Goal: Obtain resource: Download file/media

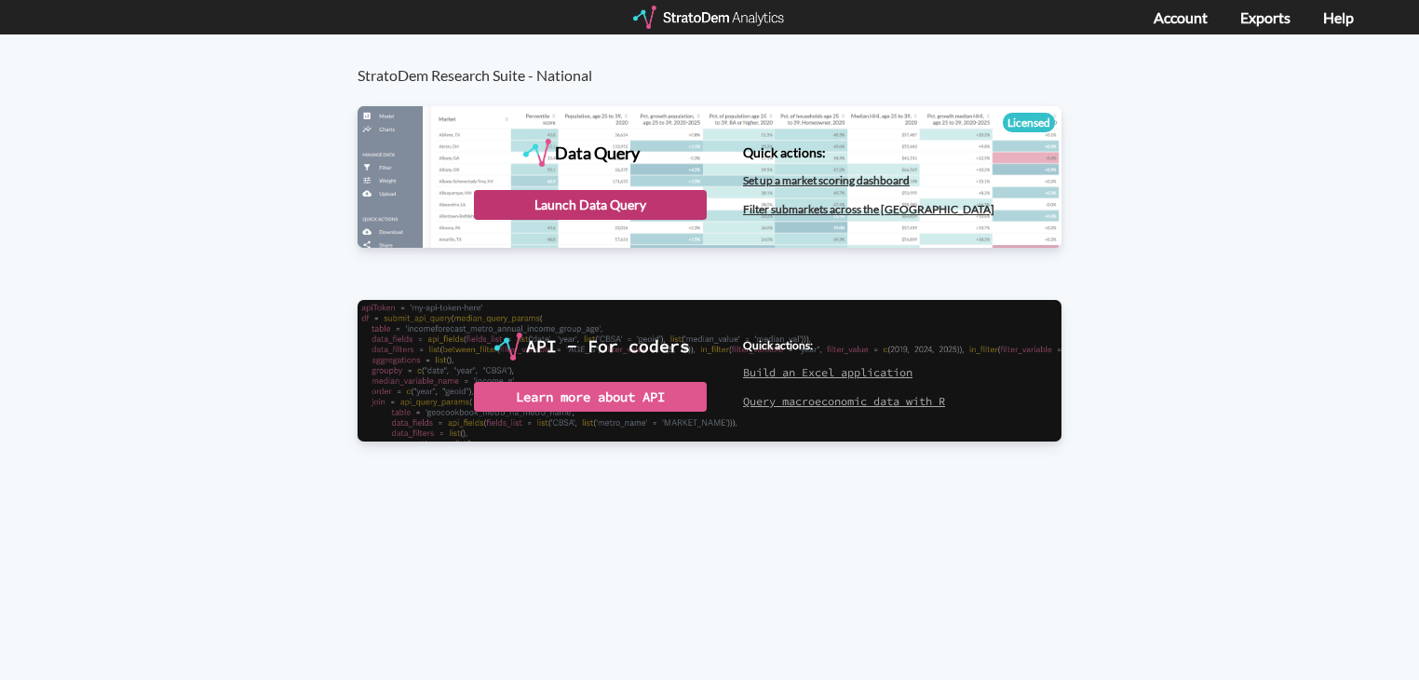
click at [640, 207] on div "Launch Data Query" at bounding box center [590, 205] width 233 height 30
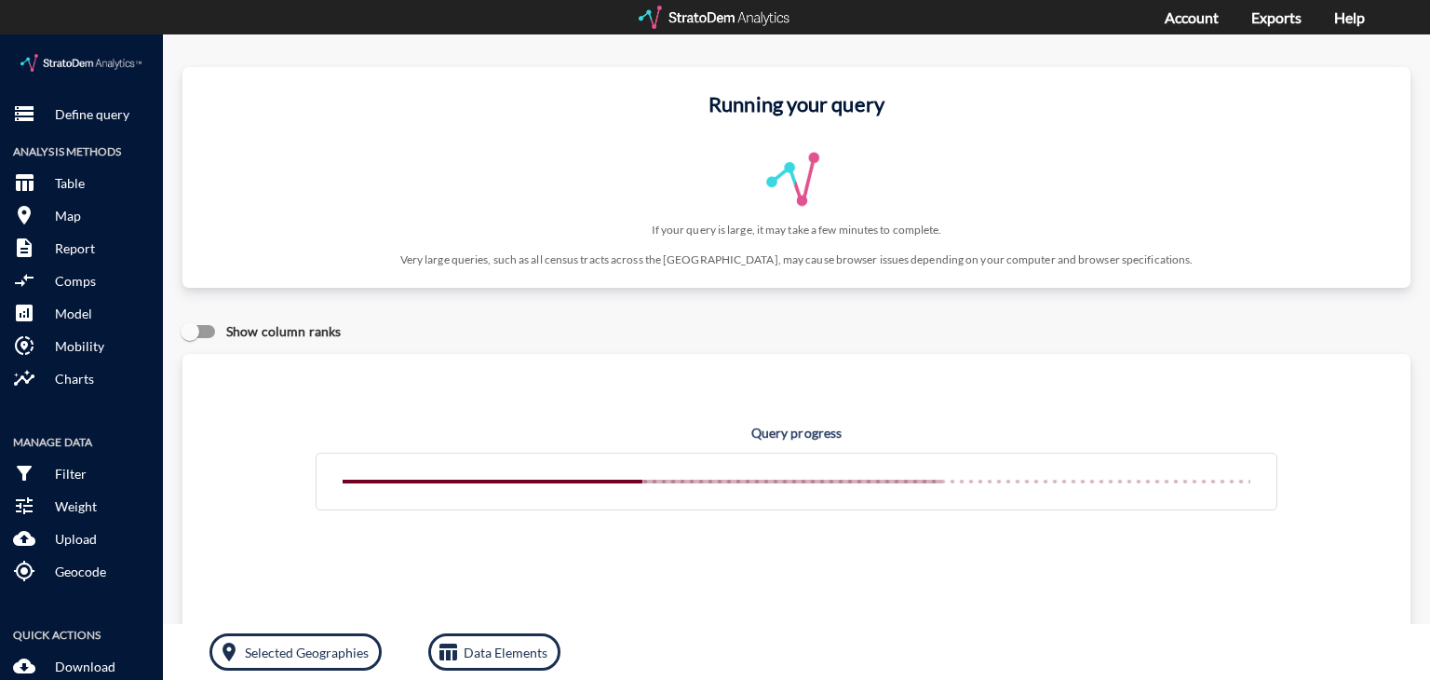
click div "Running your query If your query is large, it may take a few minutes to complet…"
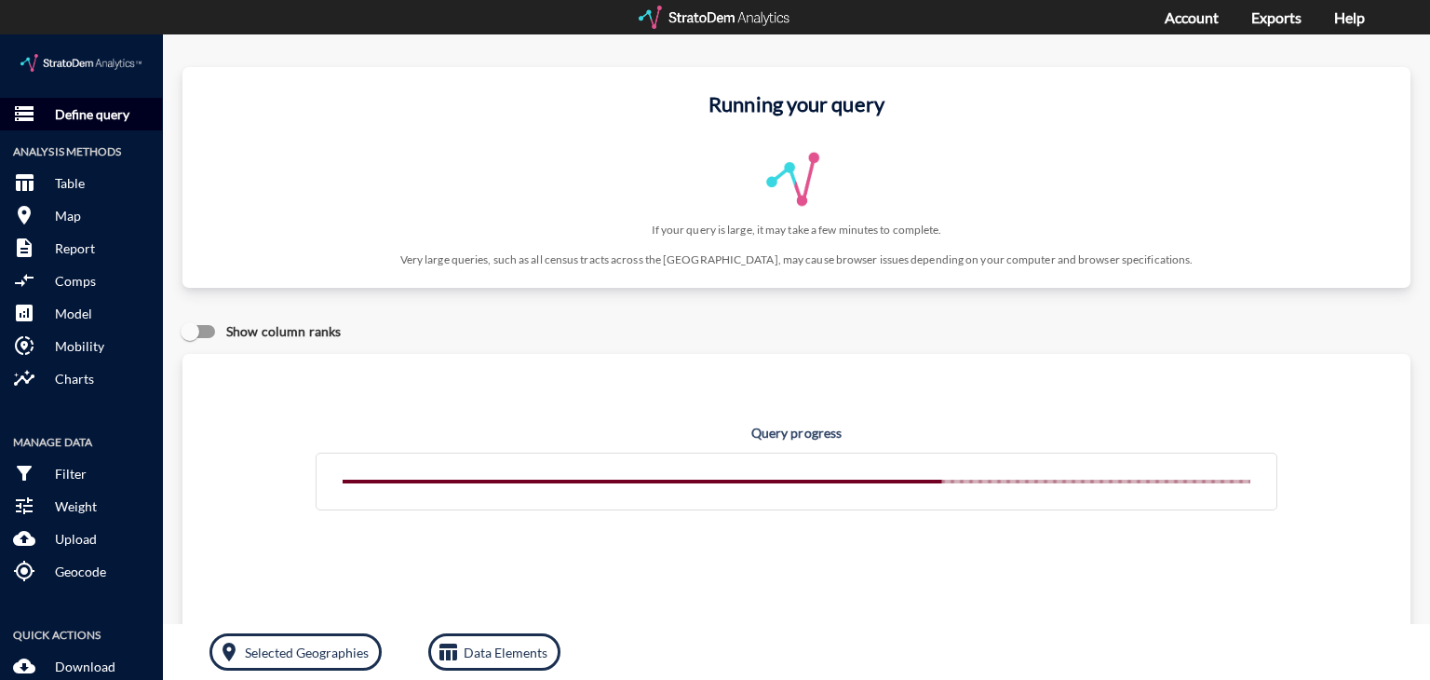
click p "Define query"
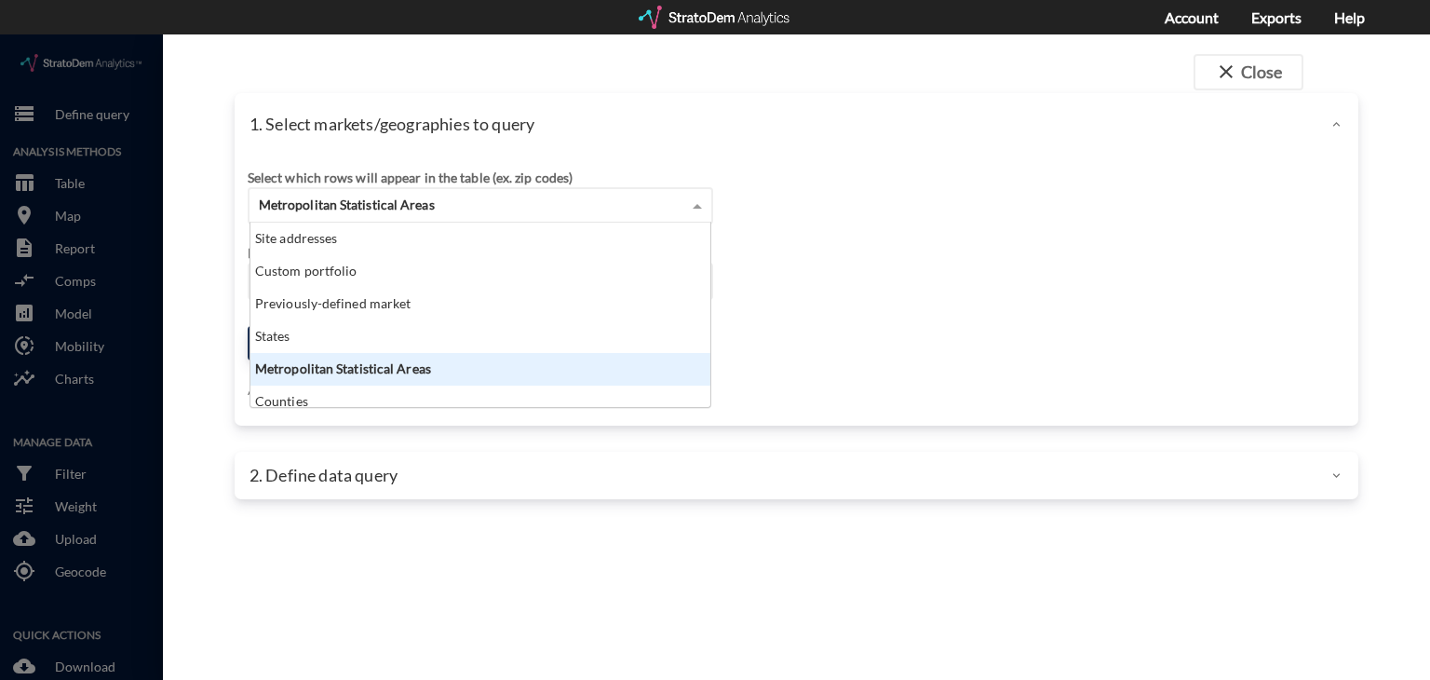
click div "Metropolitan Statistical Areas"
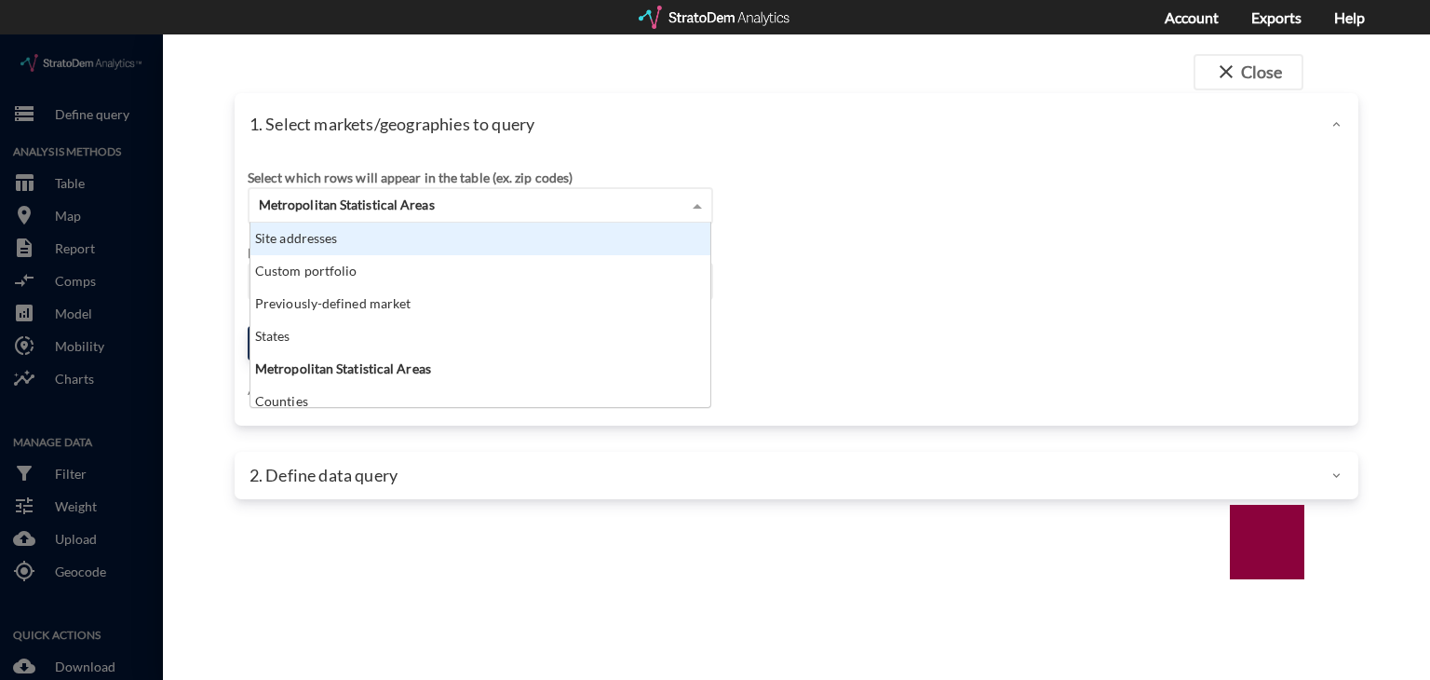
click div "Site addresses"
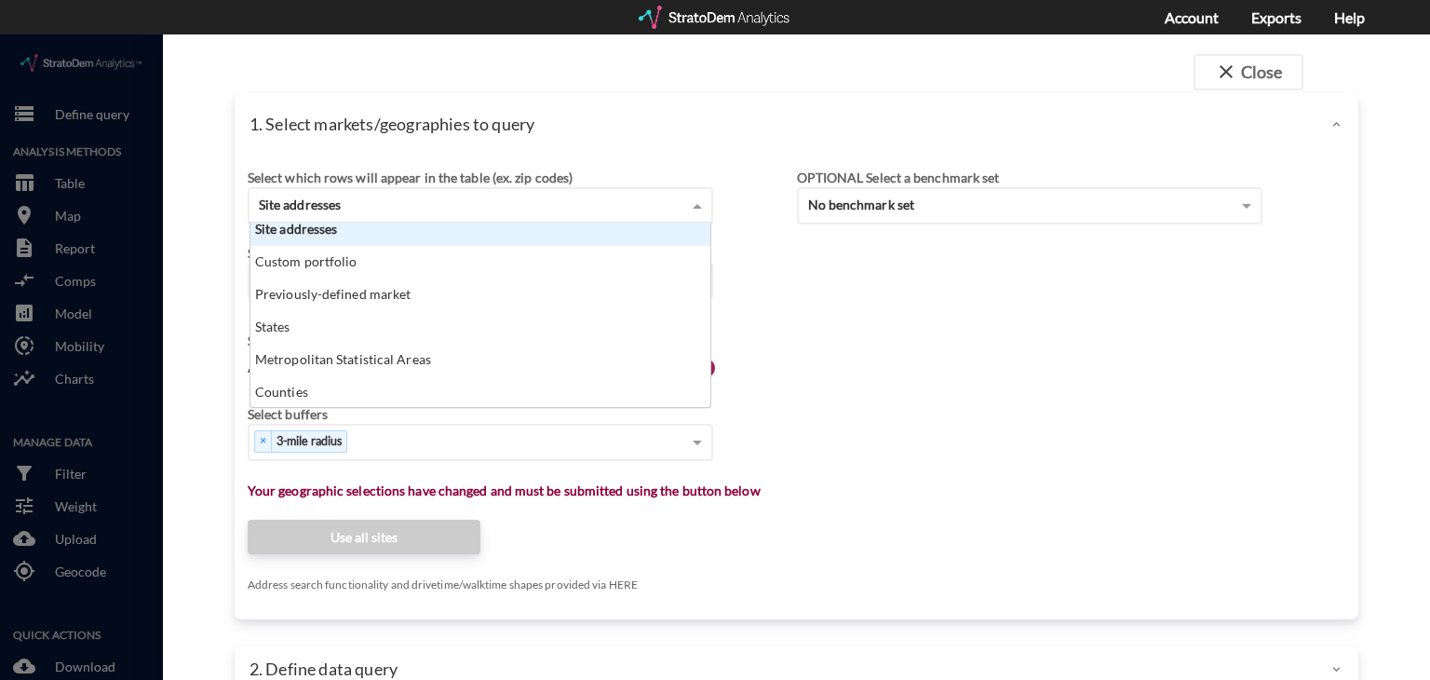
scroll to position [0, 0]
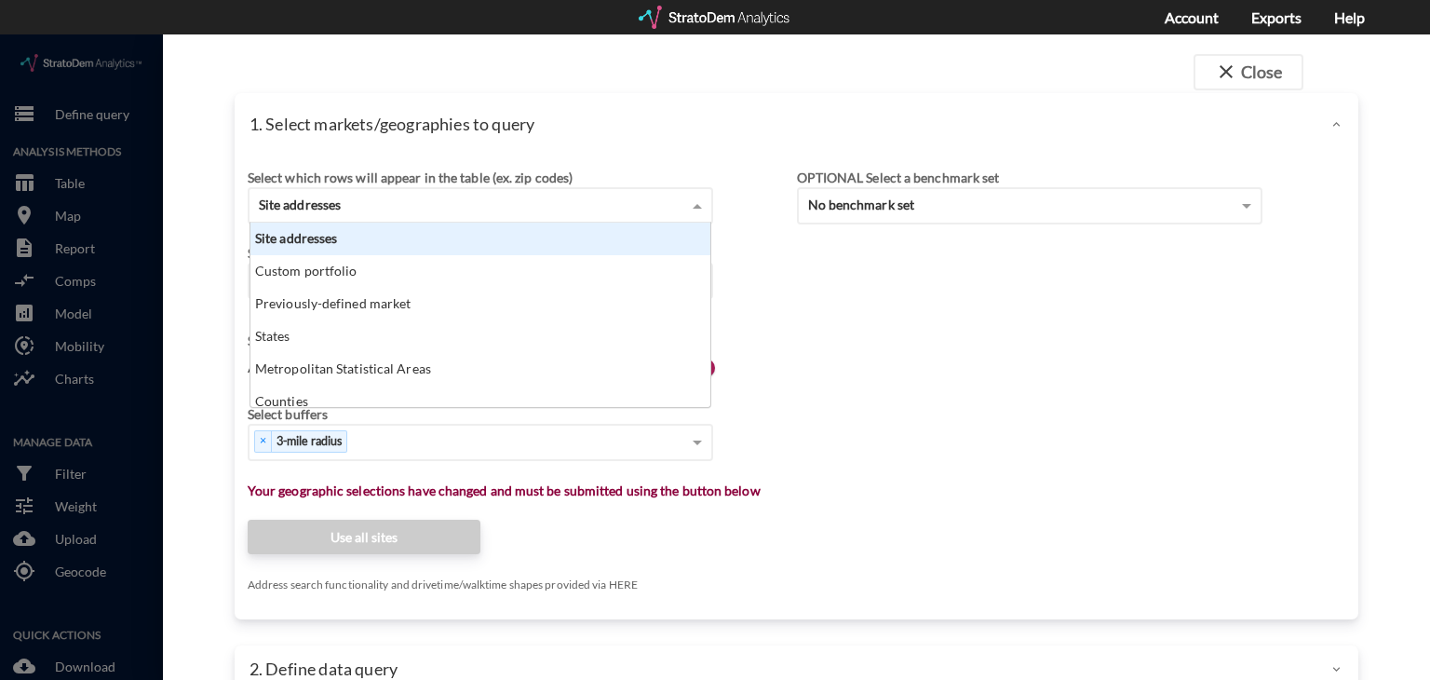
click div "Site addresses"
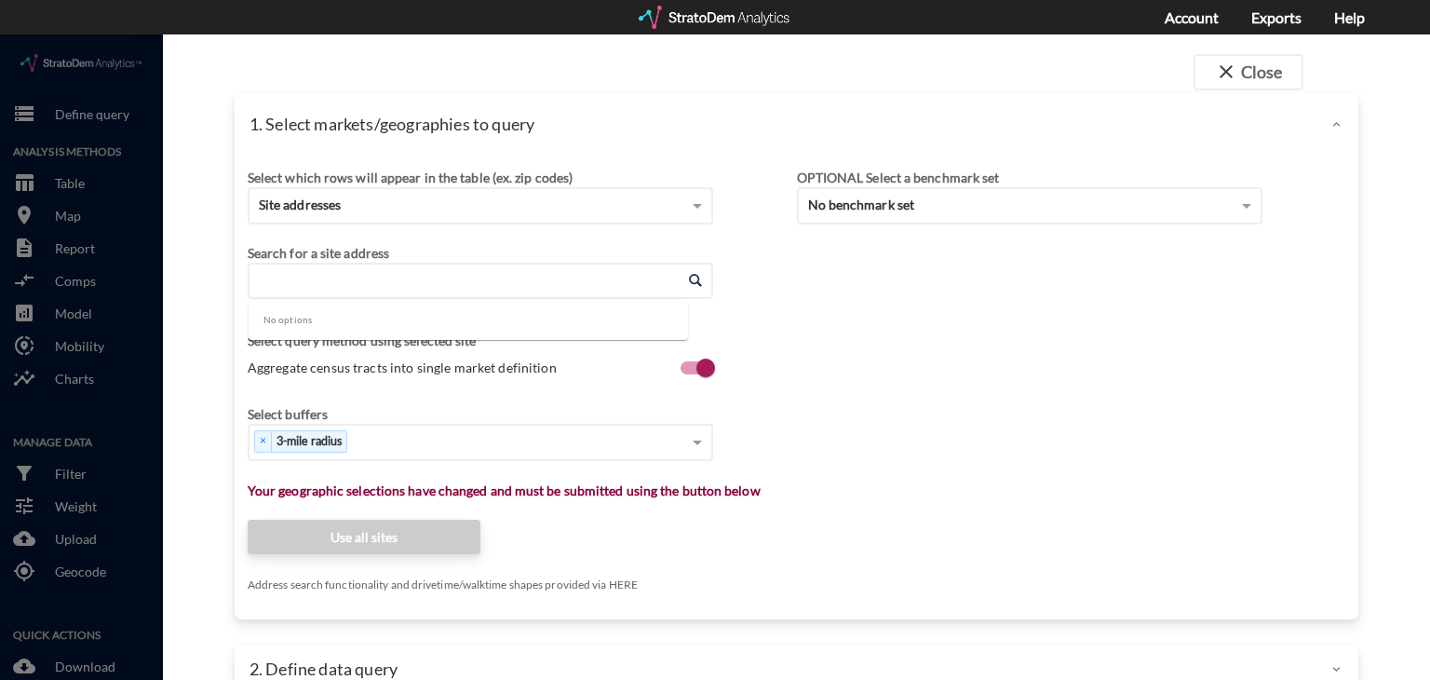
click input "Enter an address"
paste input "[STREET_ADDRESS]​"
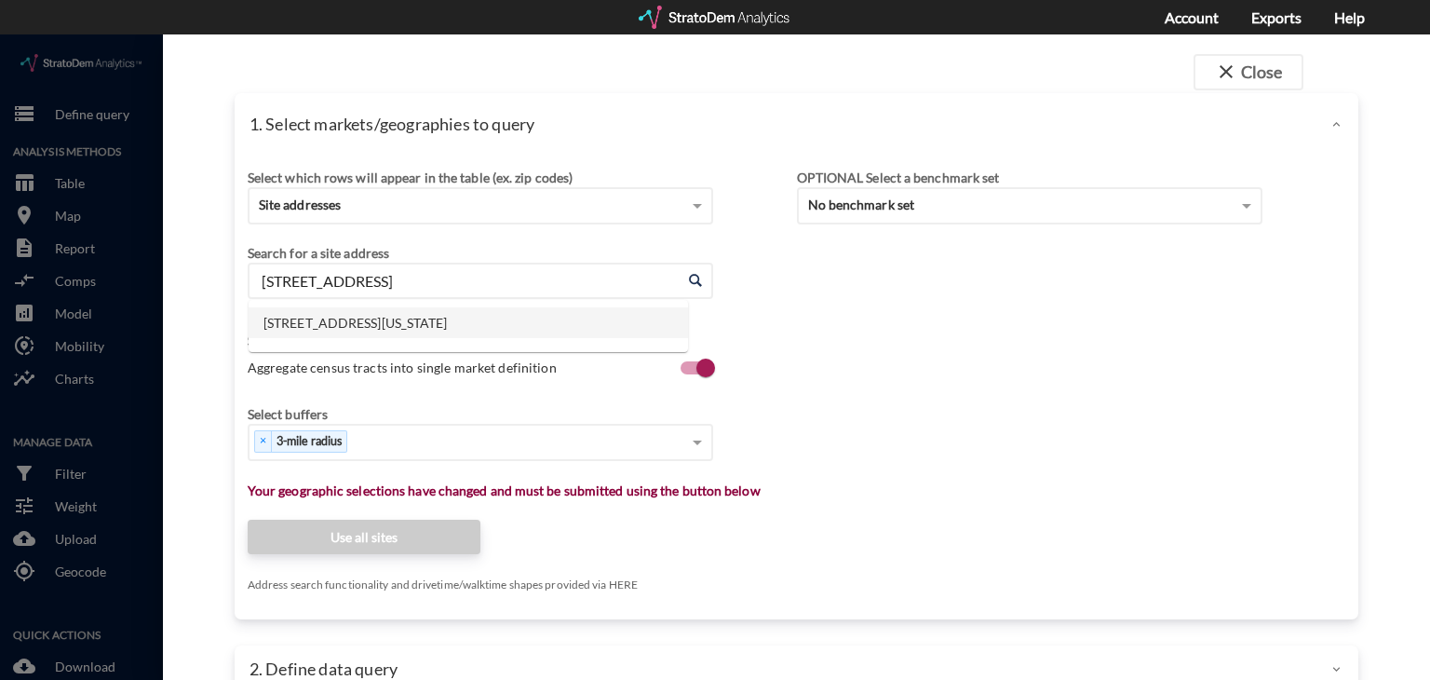
click li "[STREET_ADDRESS][US_STATE]"
type input "[STREET_ADDRESS][US_STATE]"
click div "Select which rows will appear in the table (ex. zip codes) Site addresses Selec…"
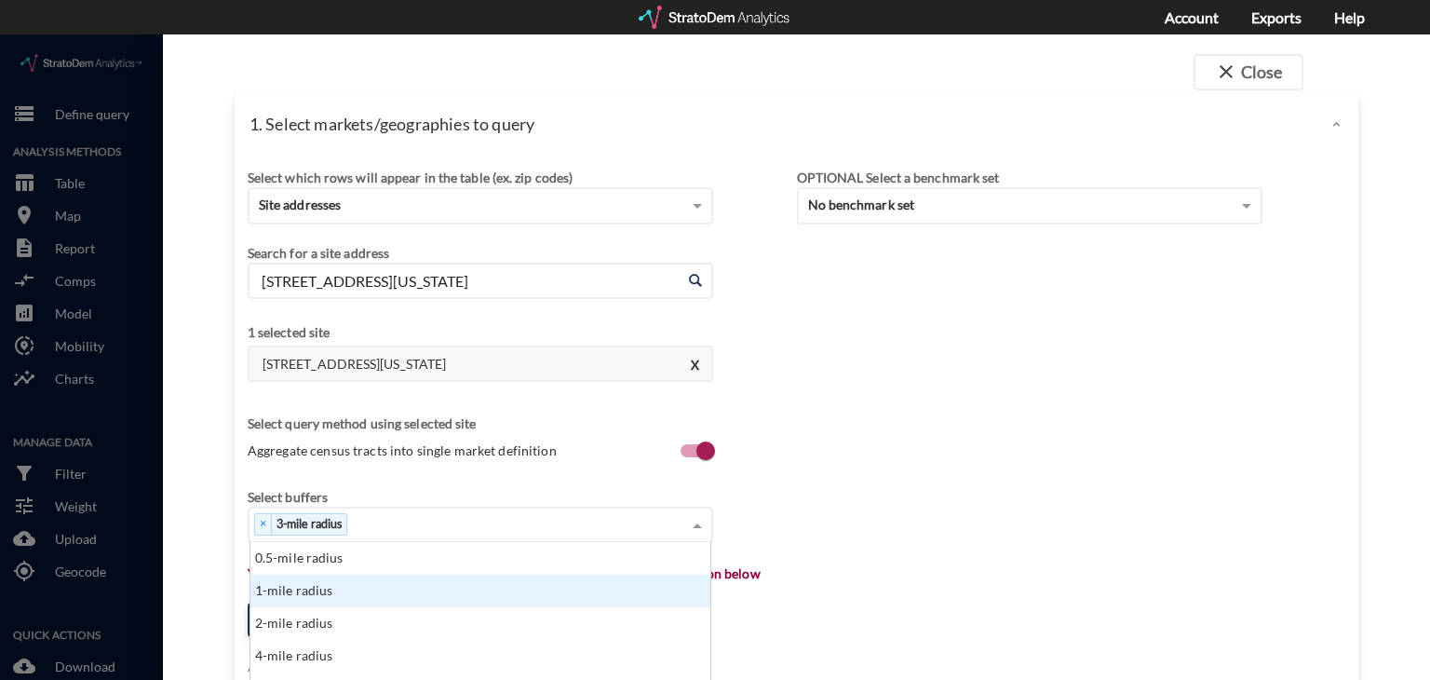
scroll to position [179, 0]
click div "1-mile radius"
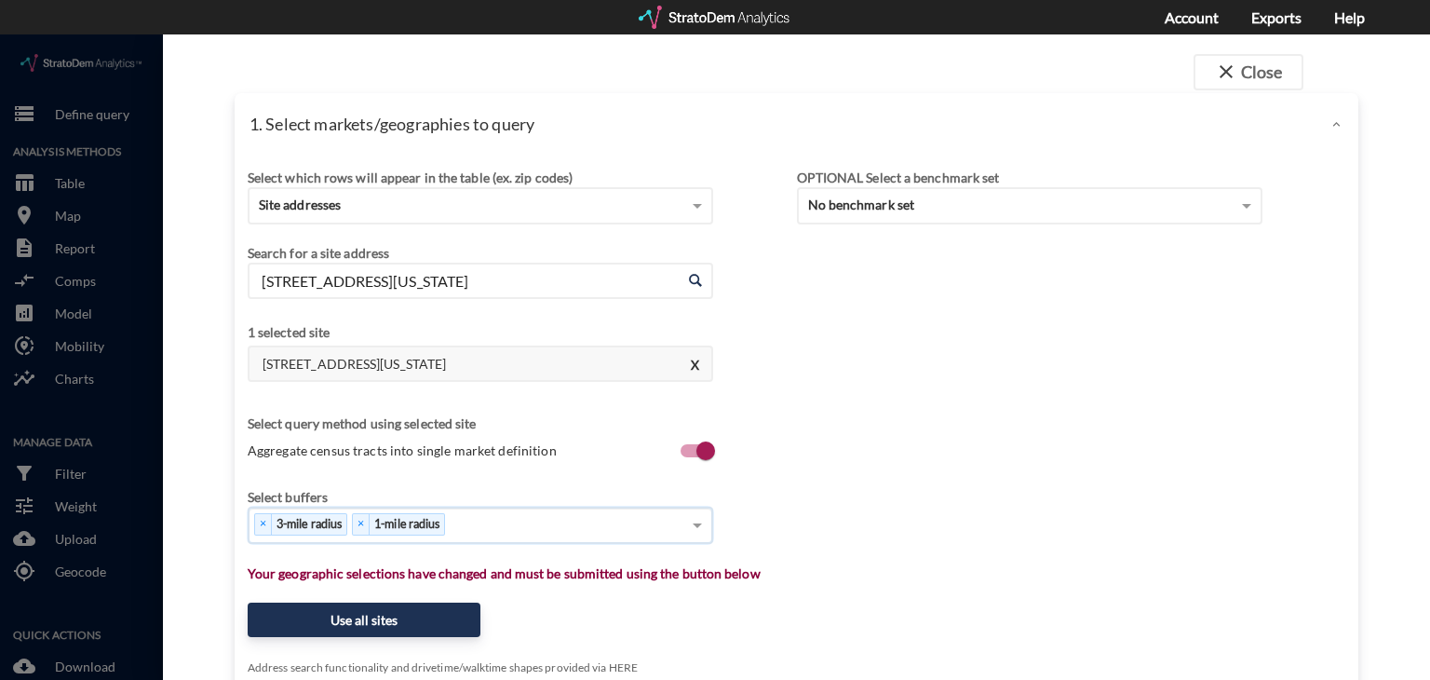
scroll to position [223, 0]
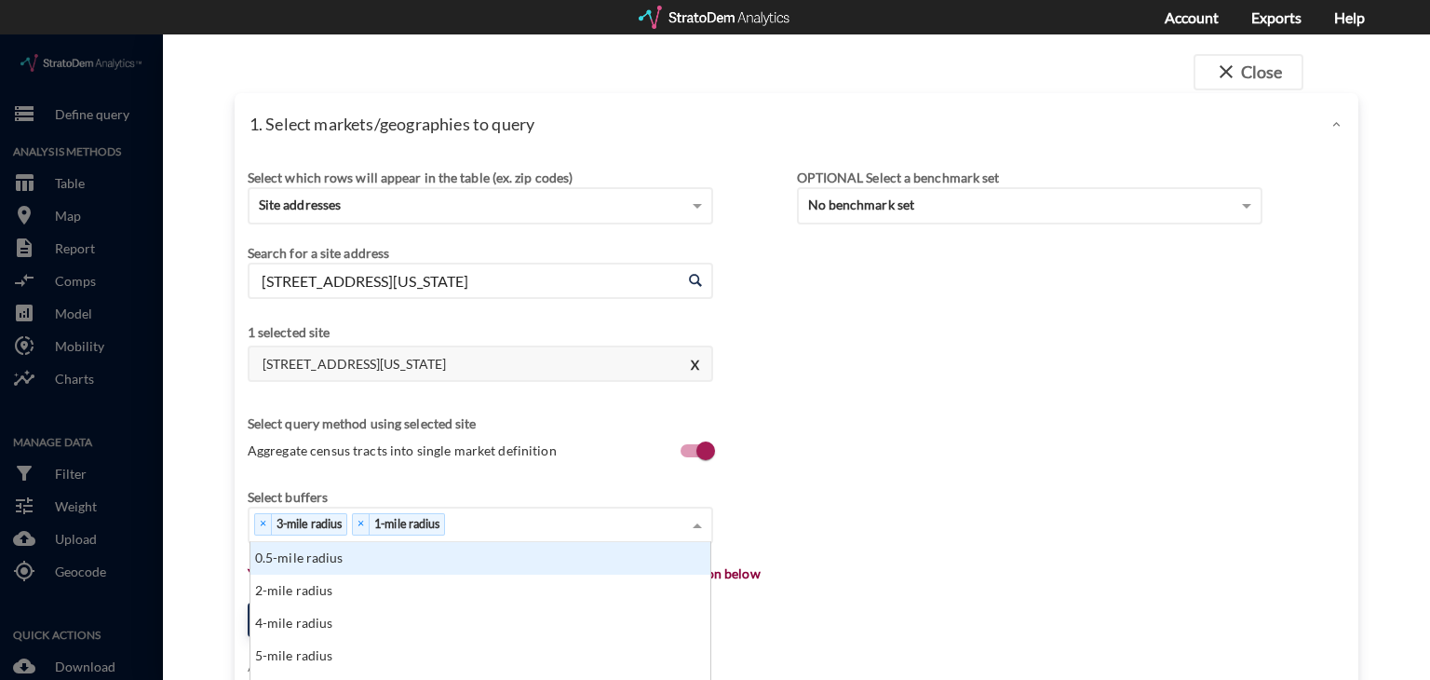
click div "× 3-mile radius × 1-mile radius"
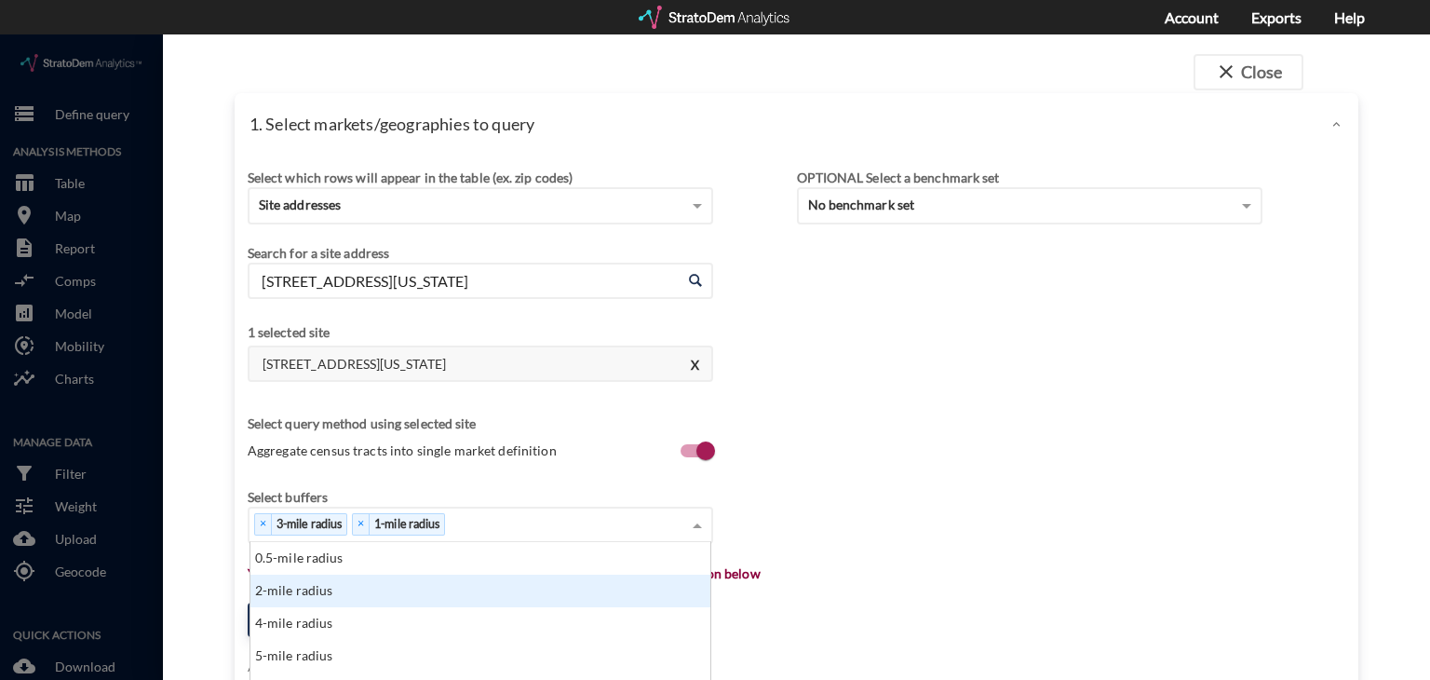
scroll to position [402, 0]
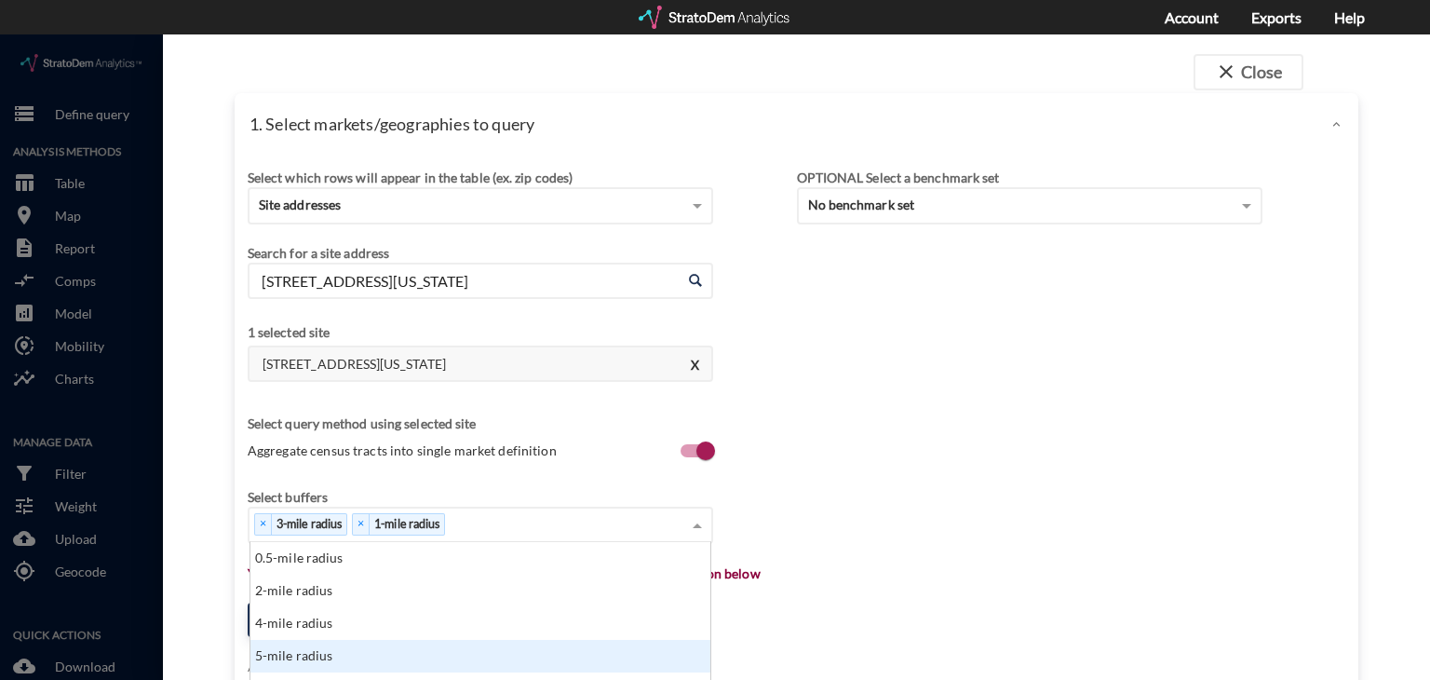
click div "5-mile radius"
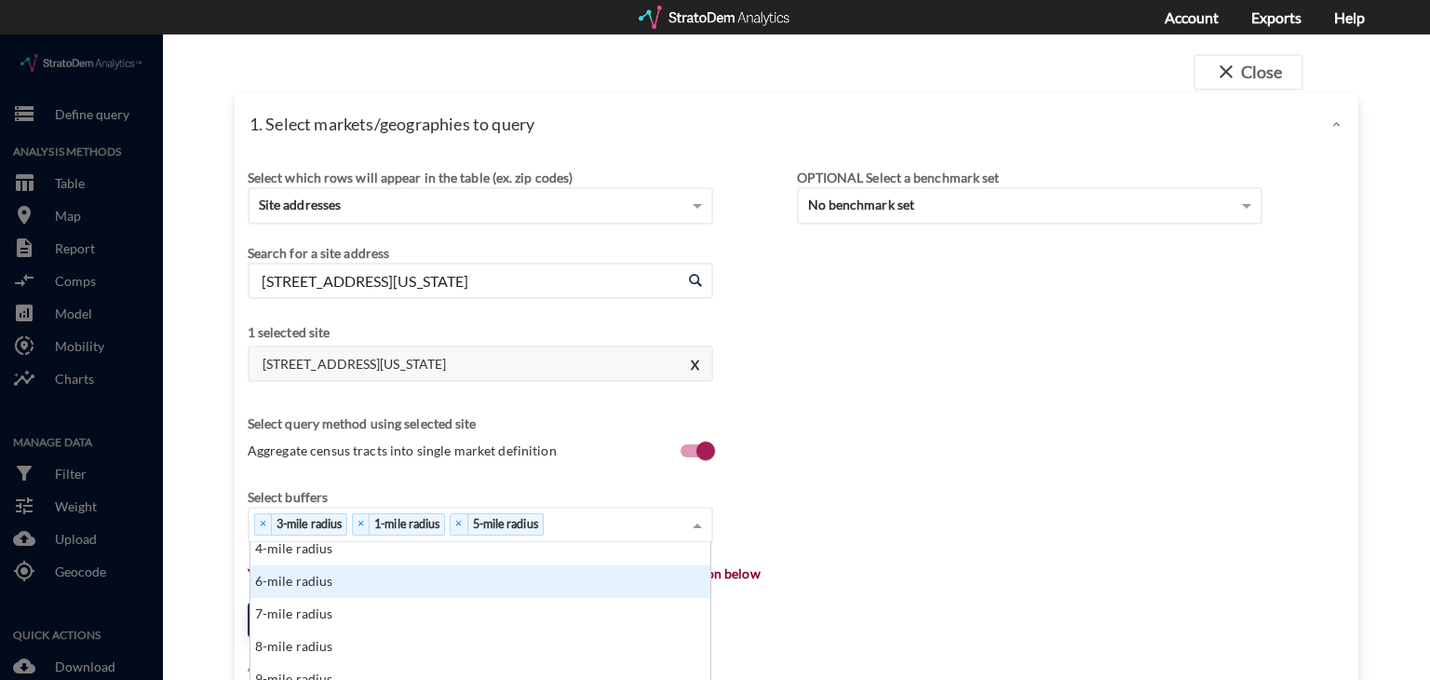
scroll to position [74, 0]
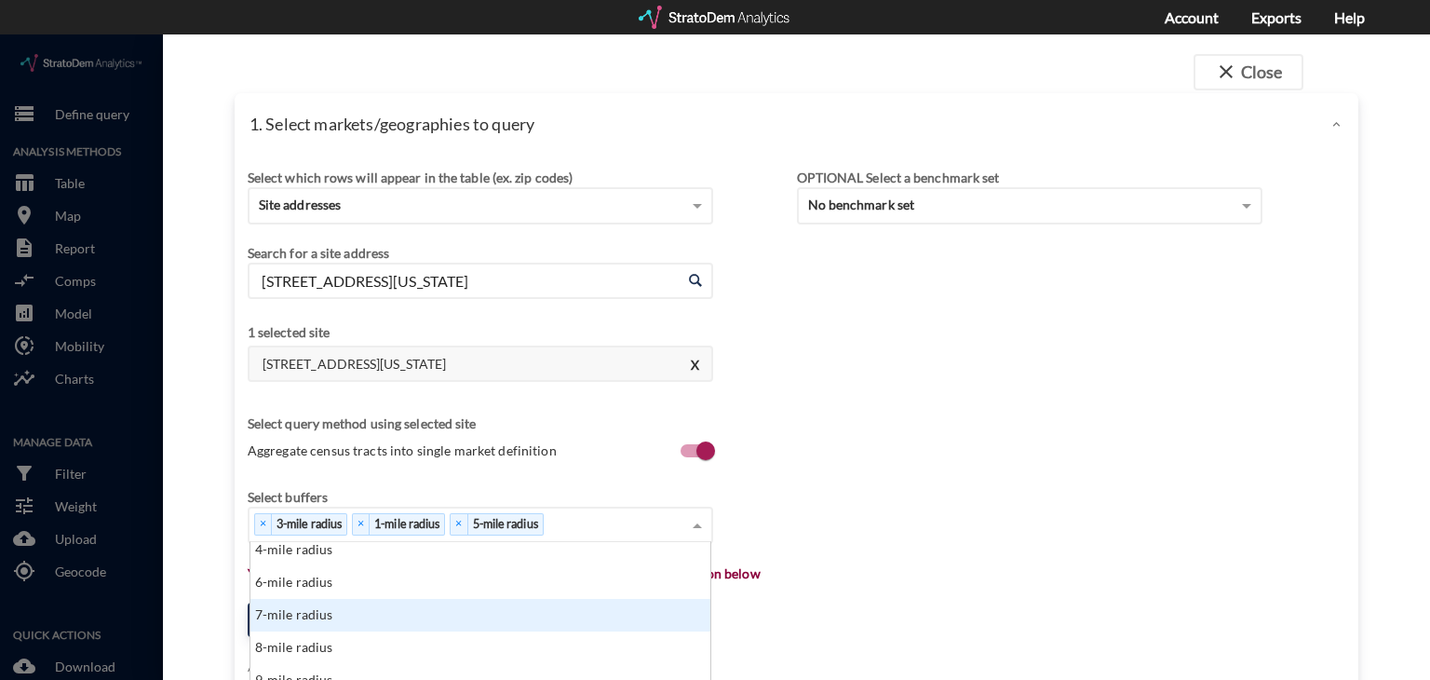
click div "7-mile radius"
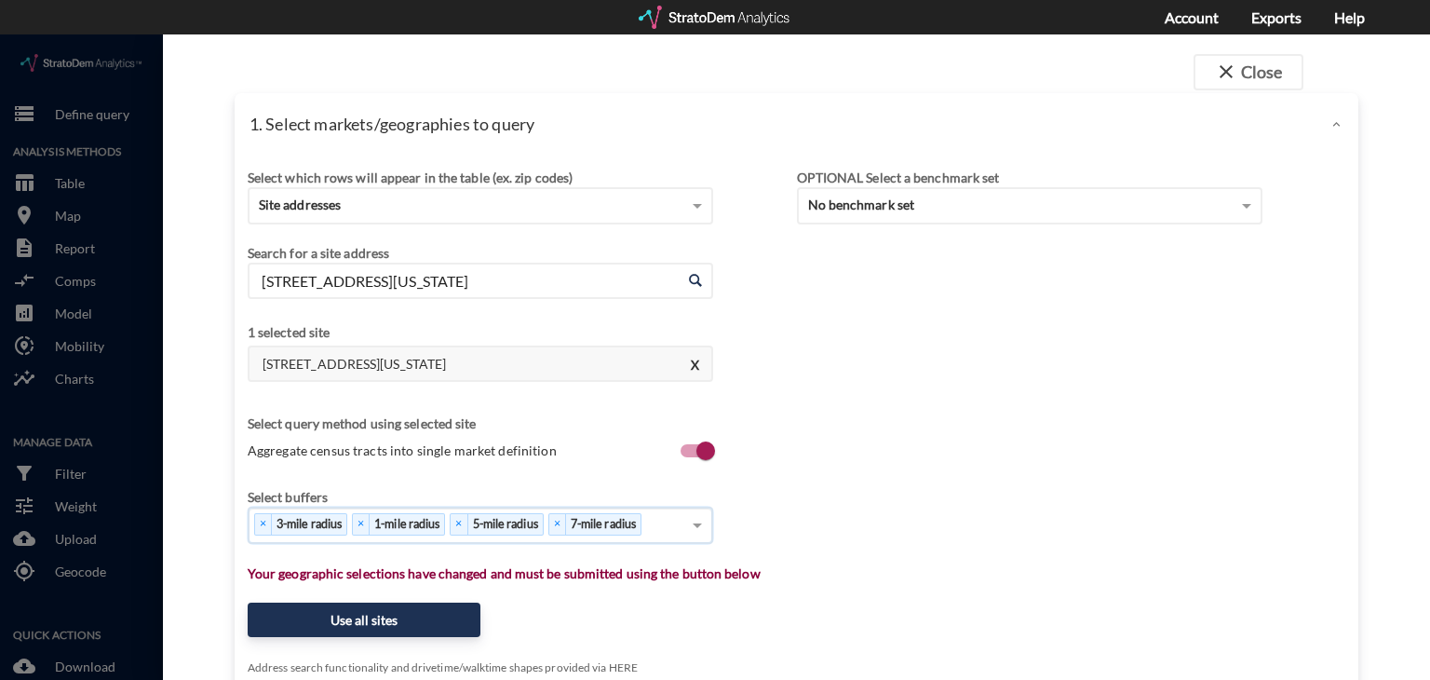
click div "× 3-mile radius × 1-mile radius × 5-mile radius × 7-mile radius"
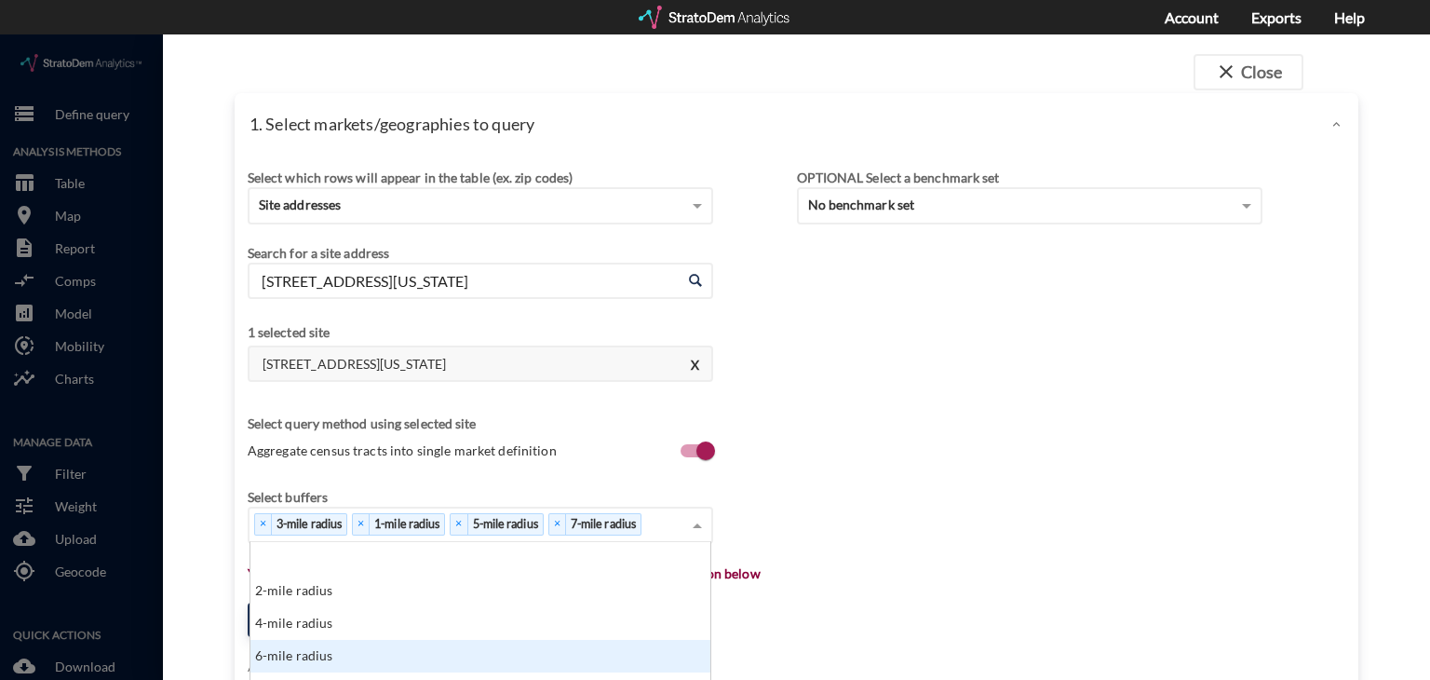
scroll to position [115, 0]
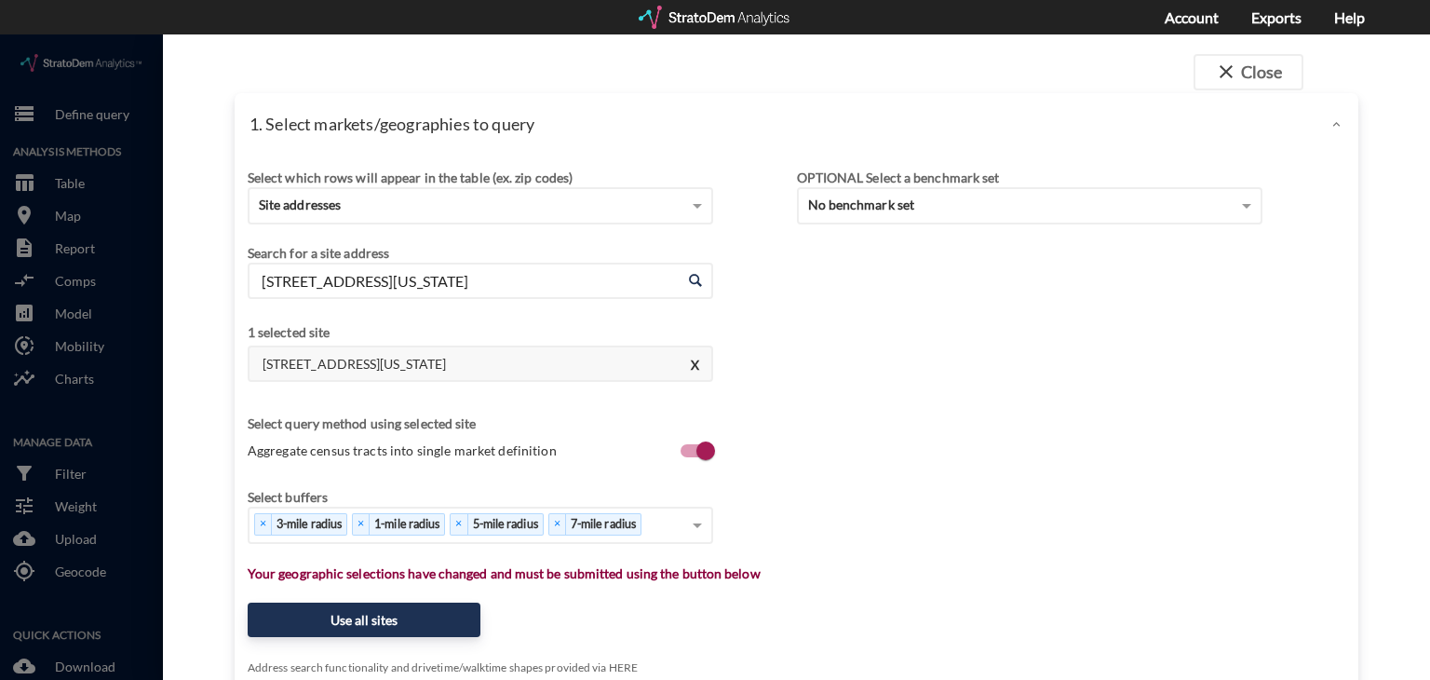
drag, startPoint x: 434, startPoint y: 608, endPoint x: 890, endPoint y: 499, distance: 468.9
click div "Select which rows will appear in the table (ex. zip codes) Site addresses Selec…"
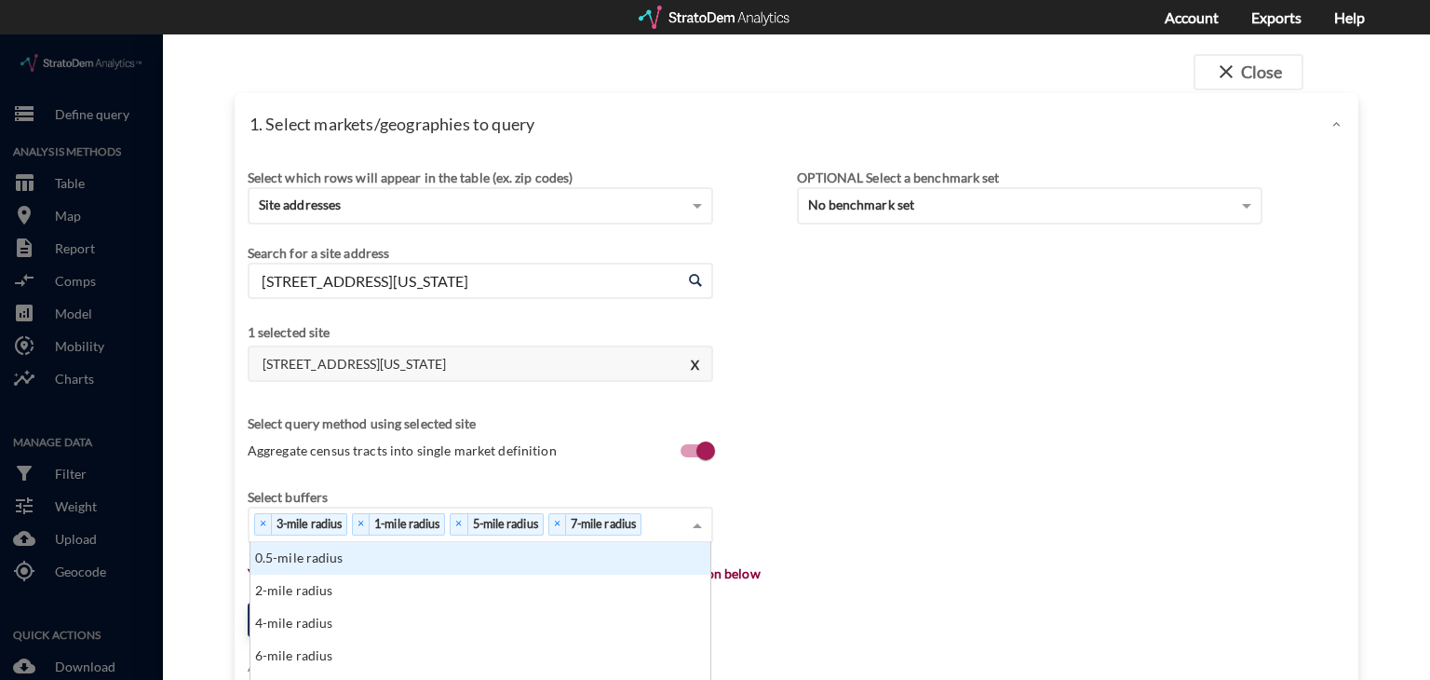
click span
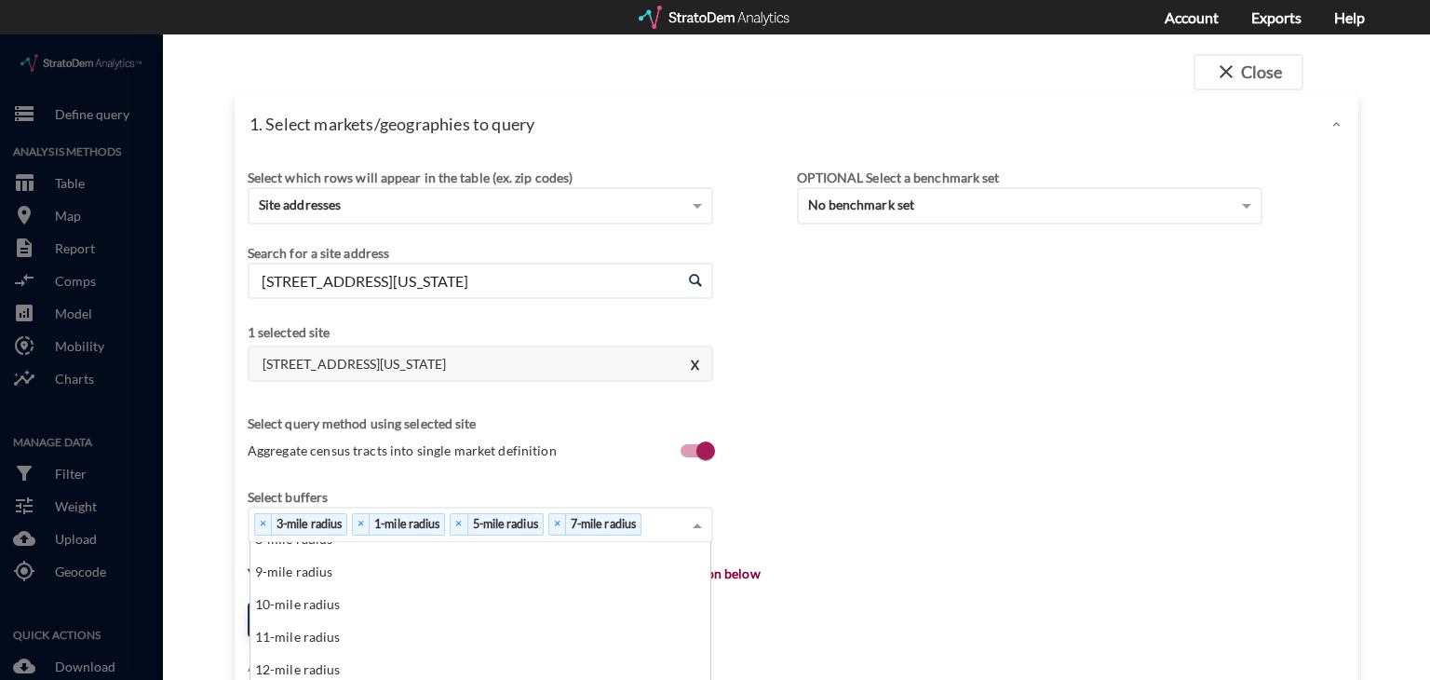
scroll to position [163, 0]
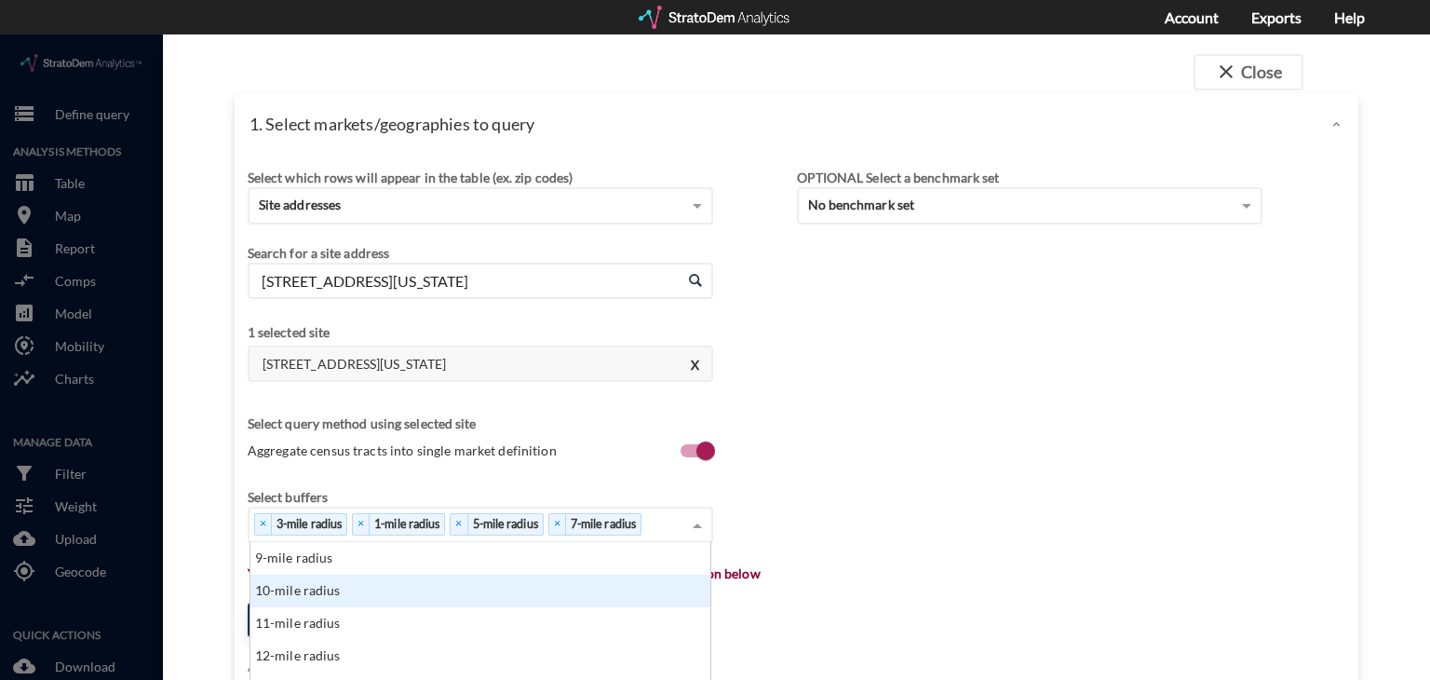
click div "10-mile radius"
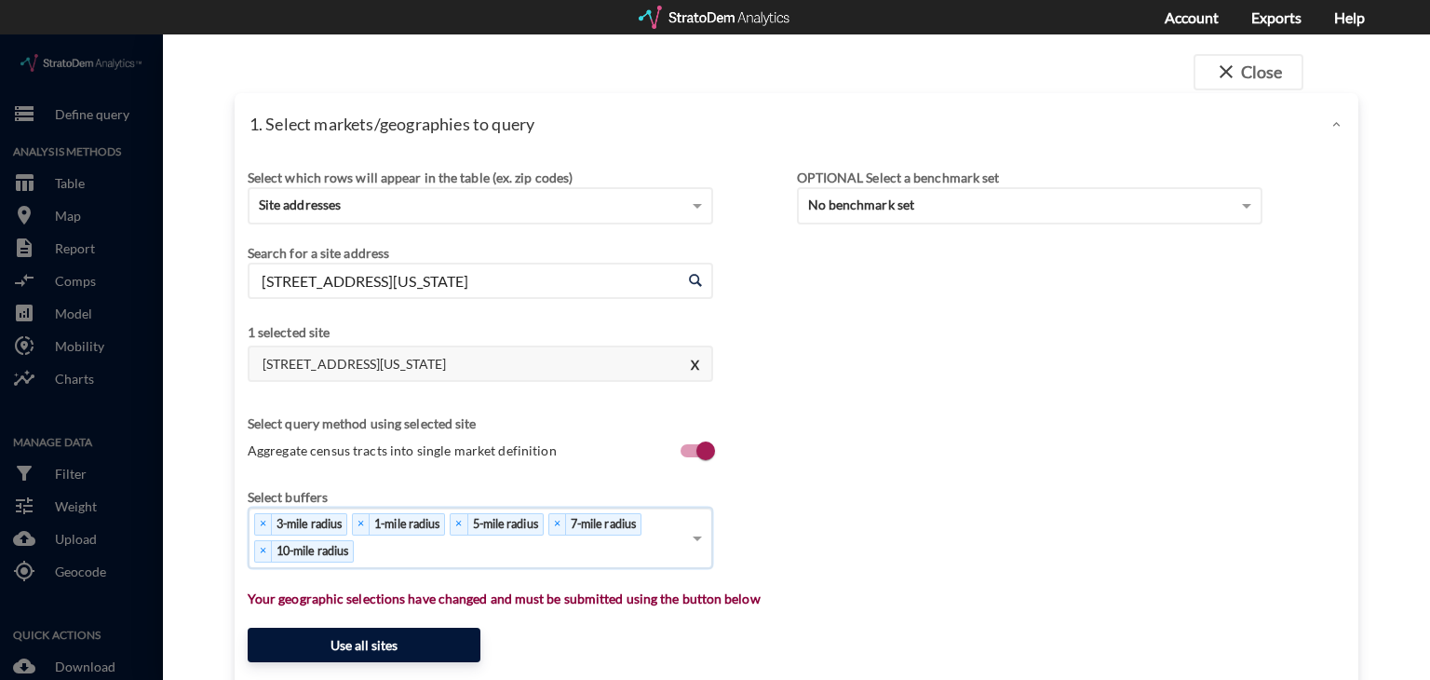
click button "Use all sites"
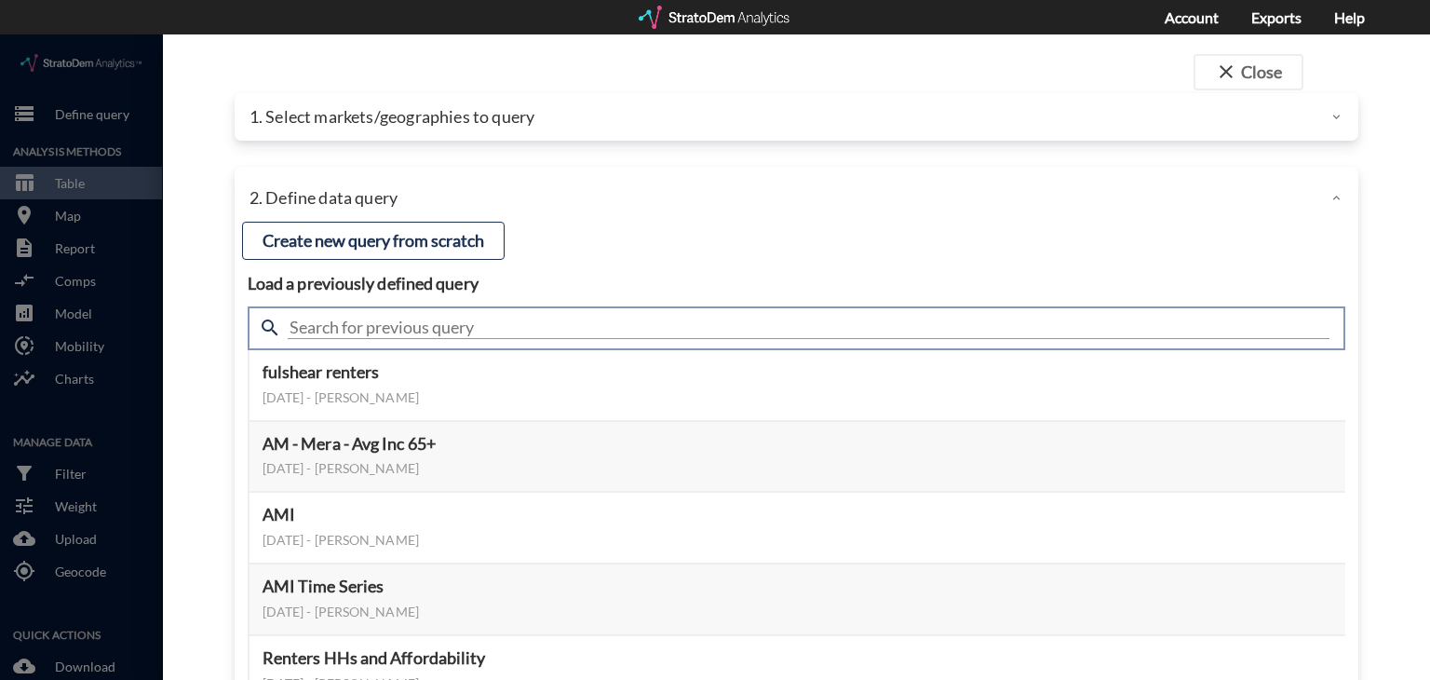
click input "text"
type input "housing demand"
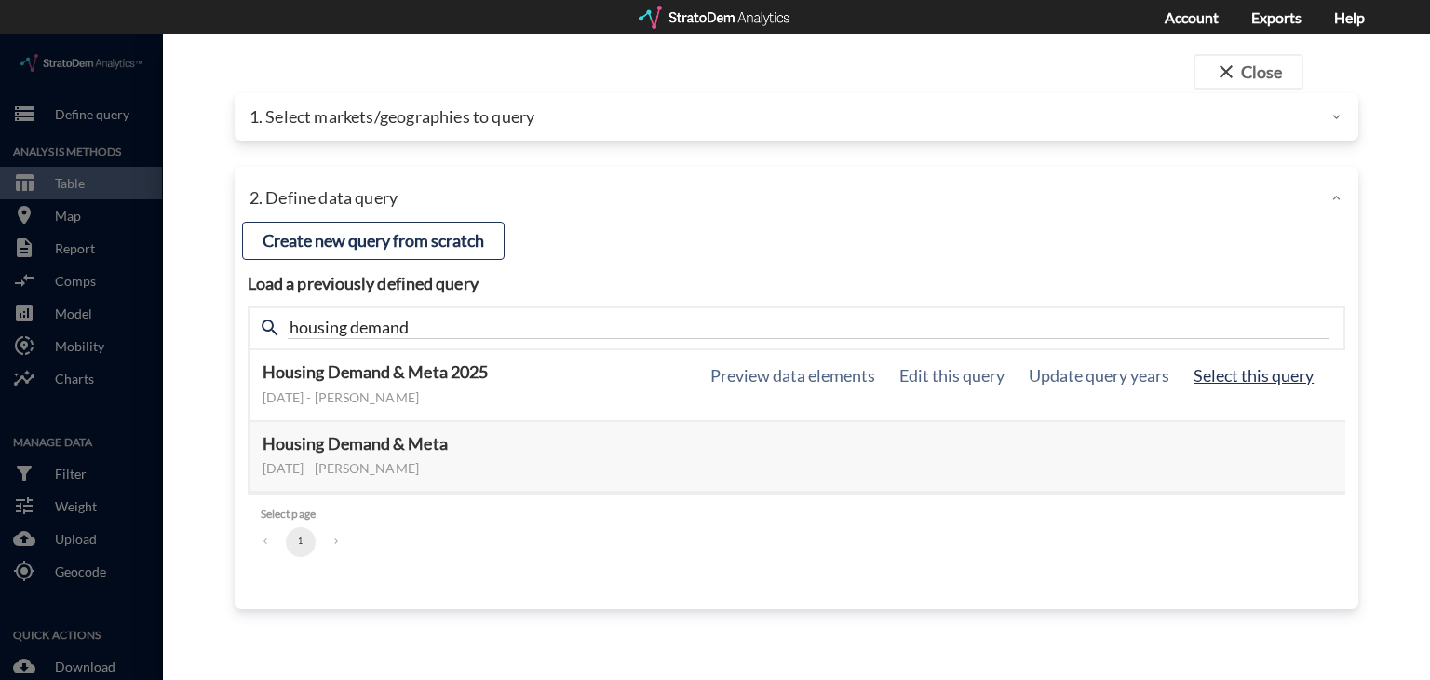
click button "Select this query"
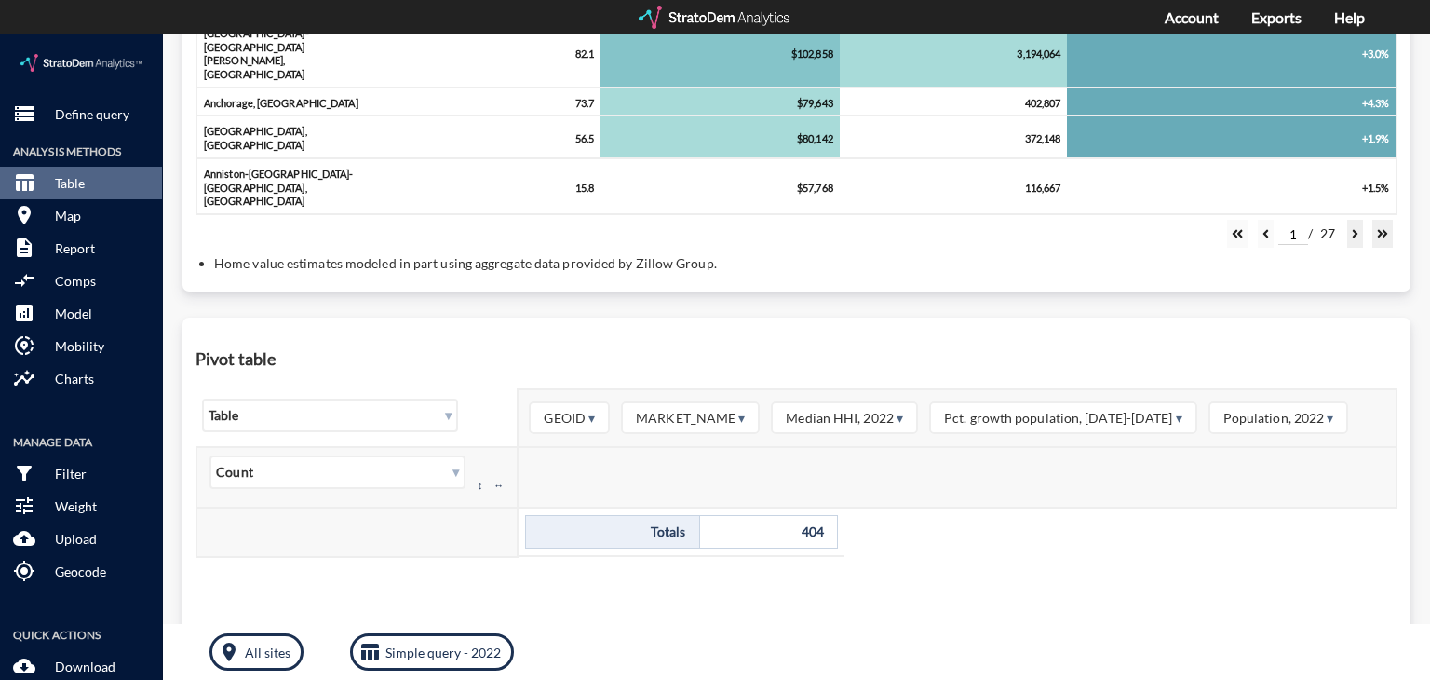
scroll to position [0, 0]
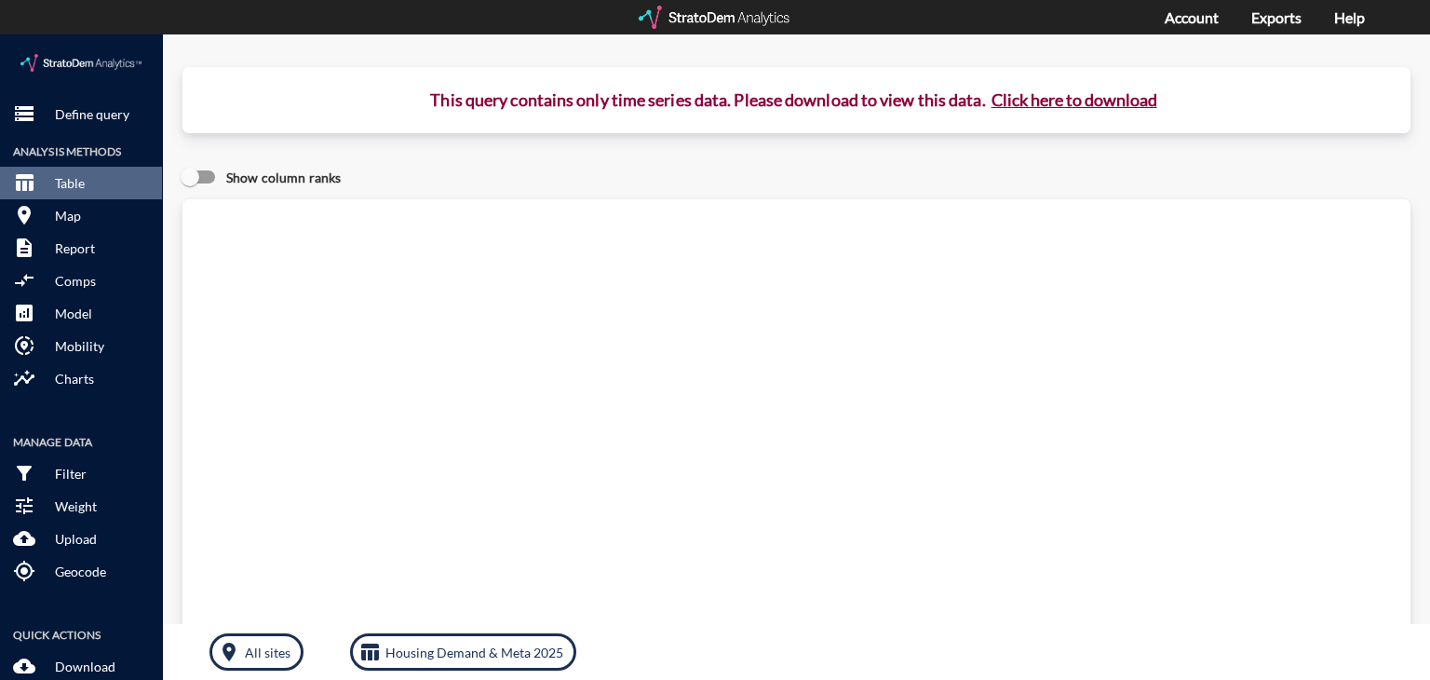
click button "Click here to download"
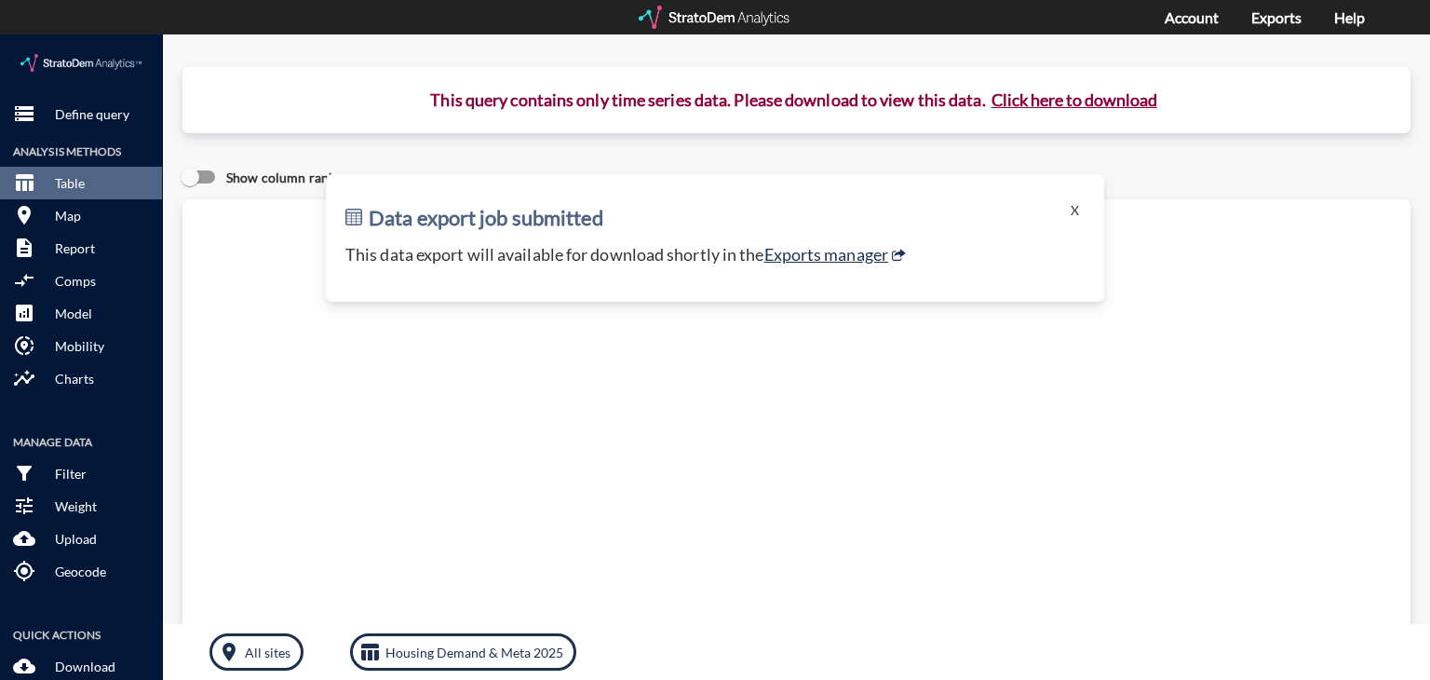
click p "This data export will available for download shortly in the Exports manager"
click link "Exports manager"
click p "Define query"
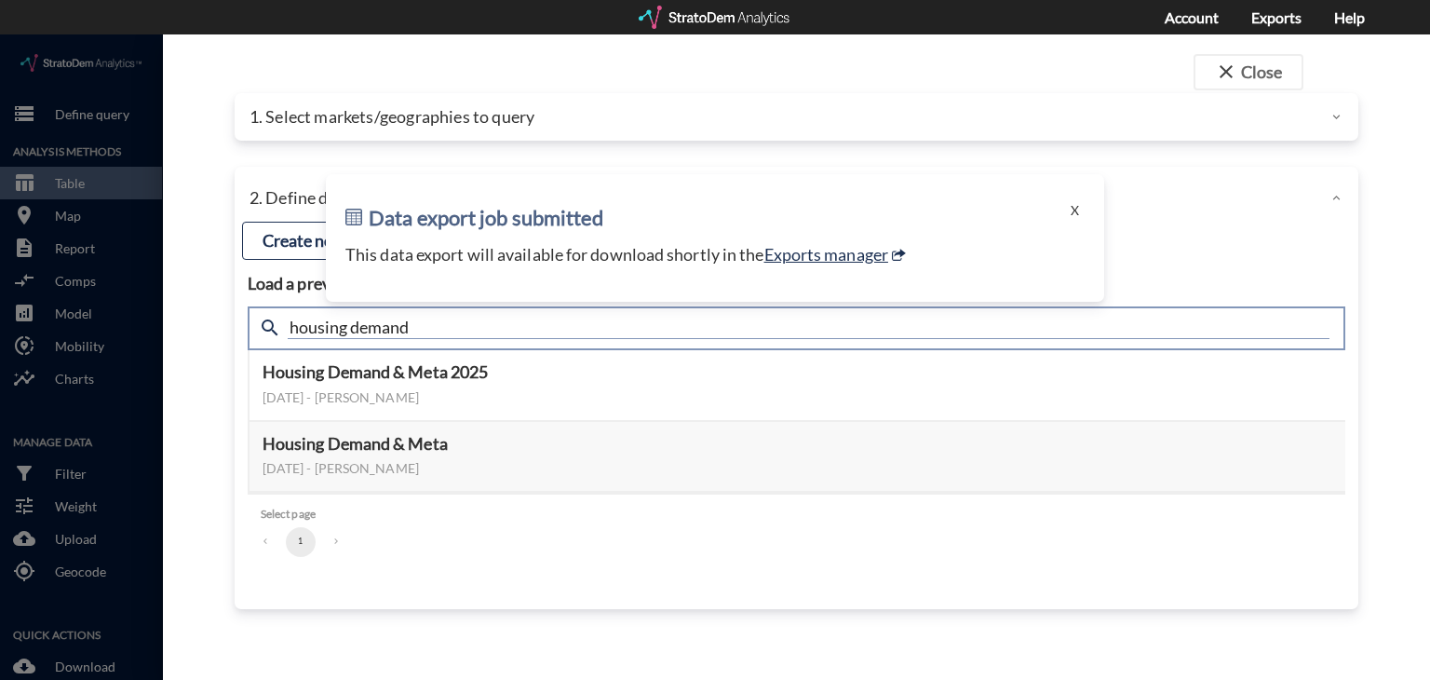
click input "housing demand"
type input "active adult"
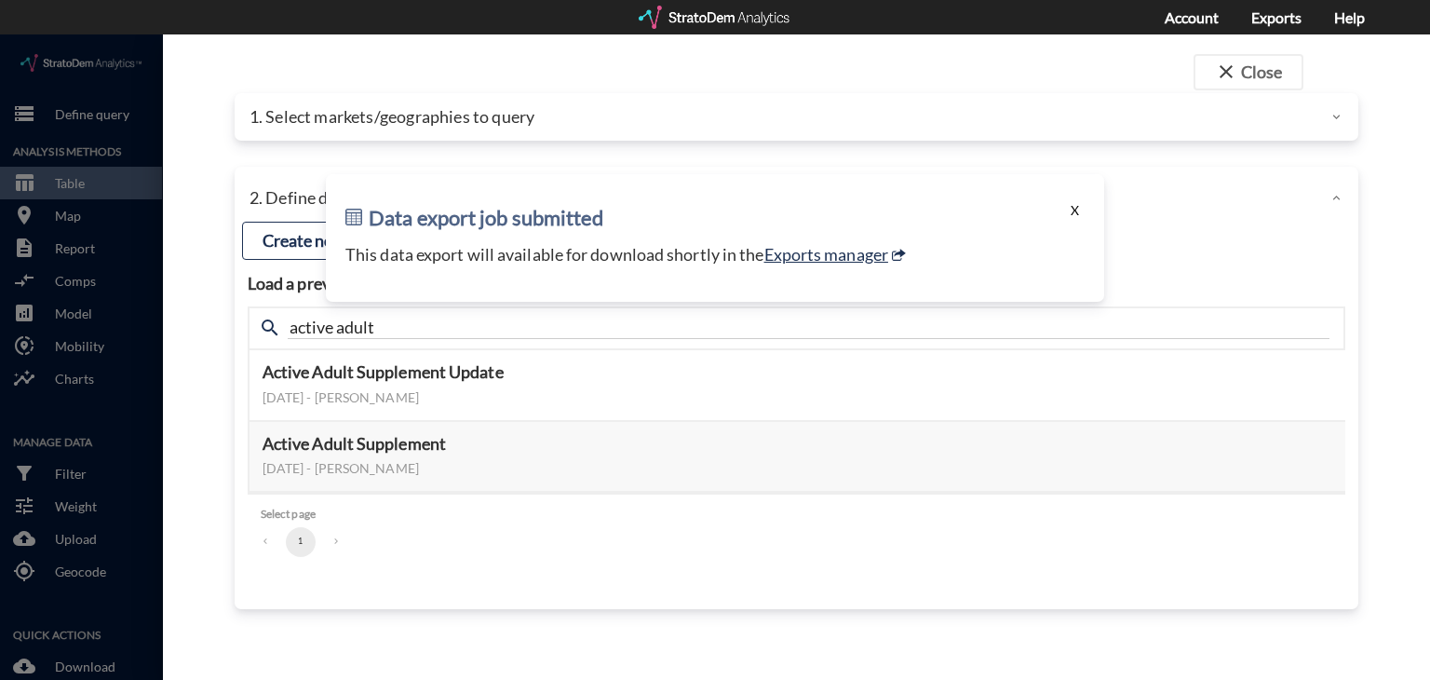
click button "X"
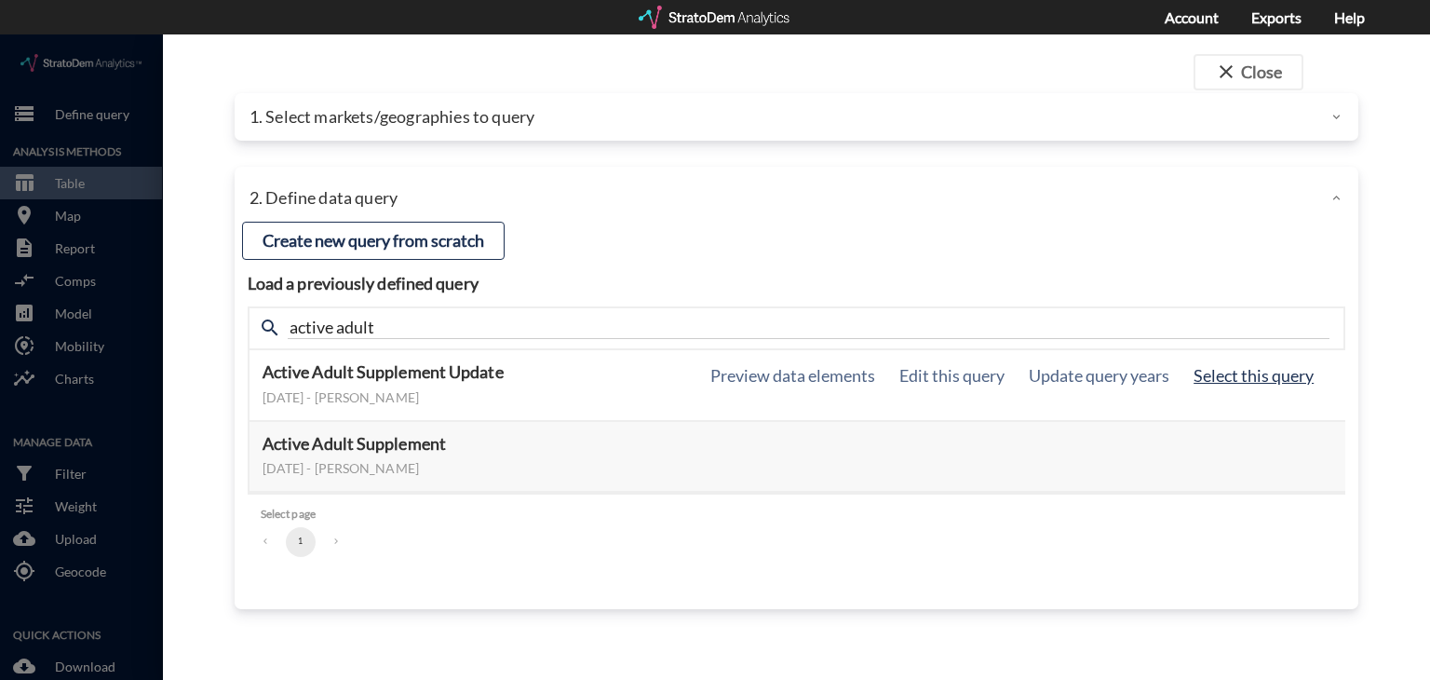
click button "Select this query"
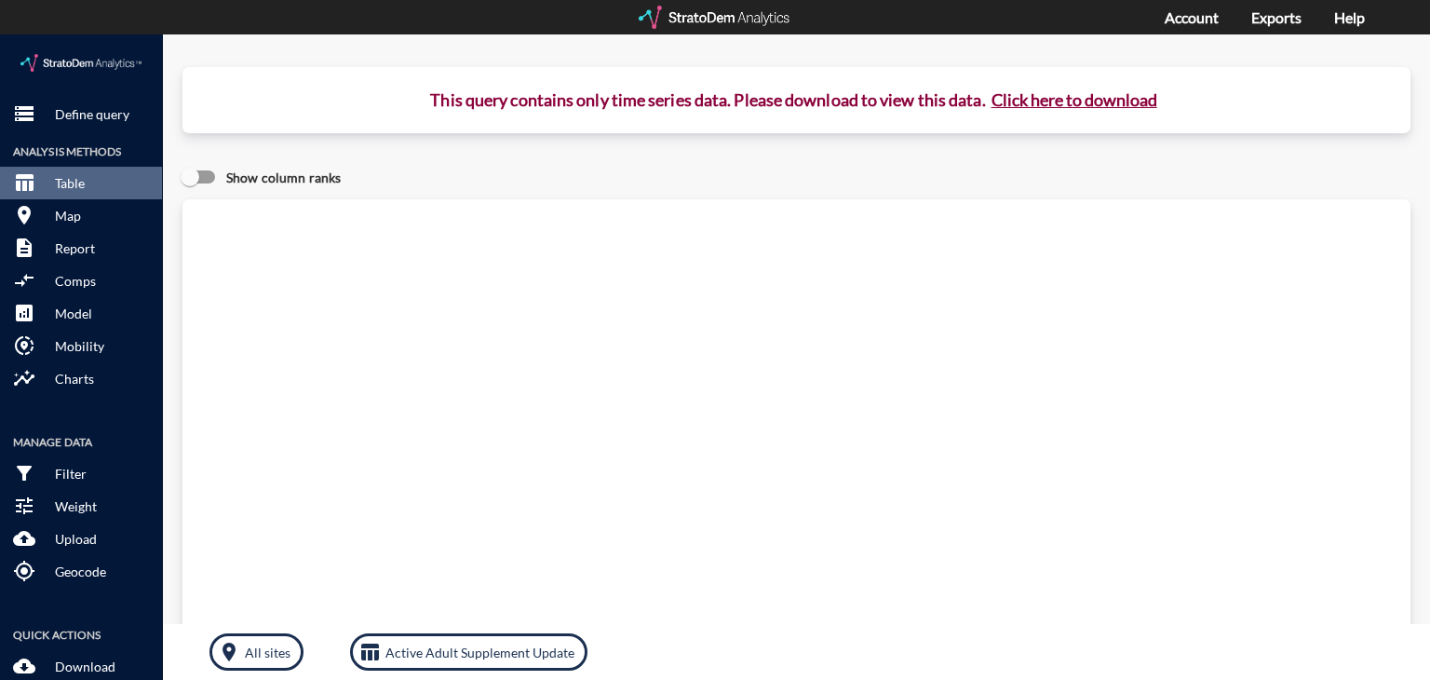
click button "Click here to download"
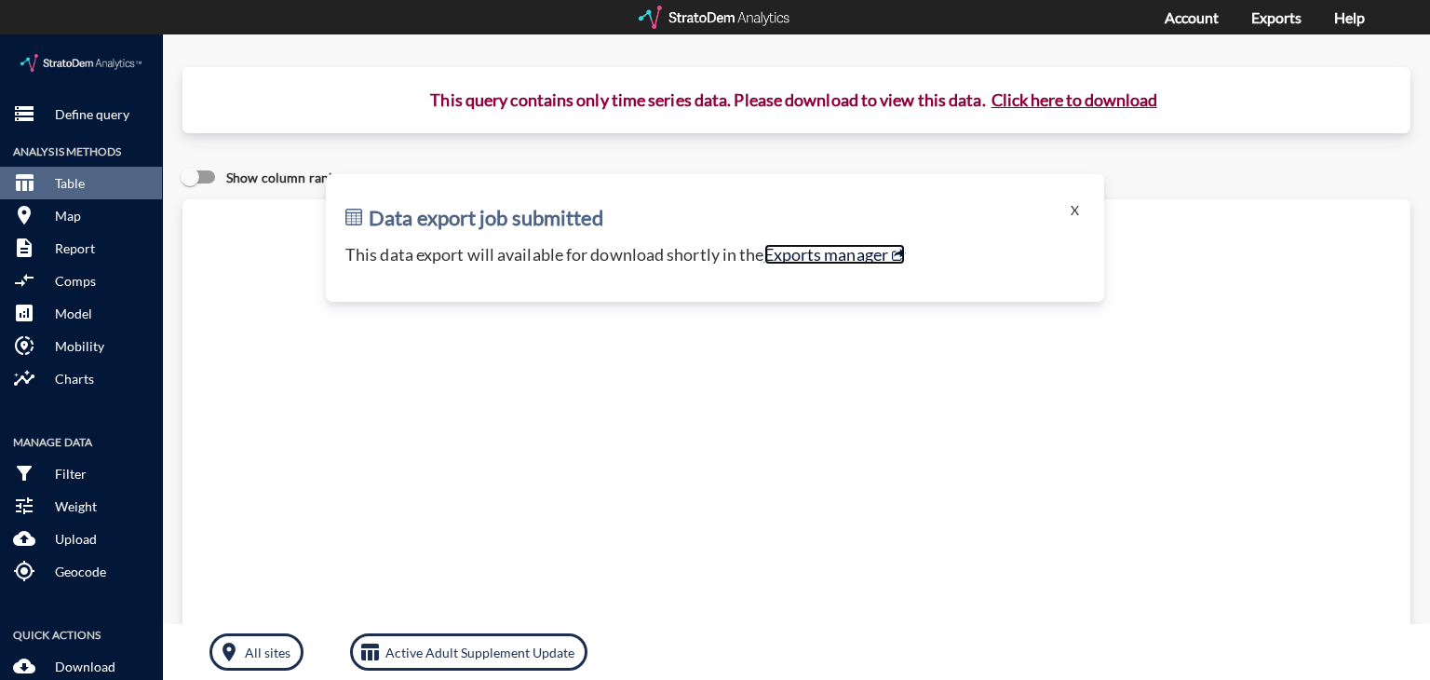
click link "Exports manager"
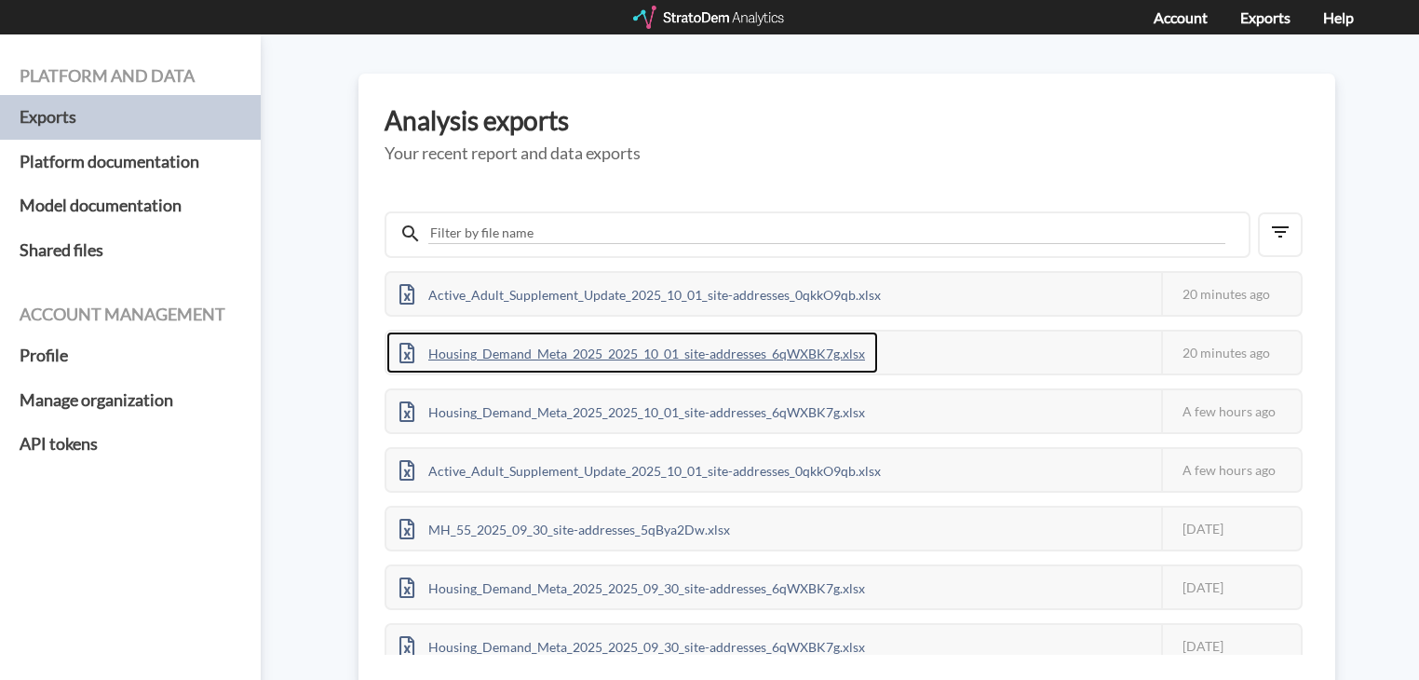
click at [669, 355] on div "Housing_Demand_Meta_2025_2025_10_01_site-addresses_6qWXBK7g.xlsx" at bounding box center [631, 352] width 491 height 42
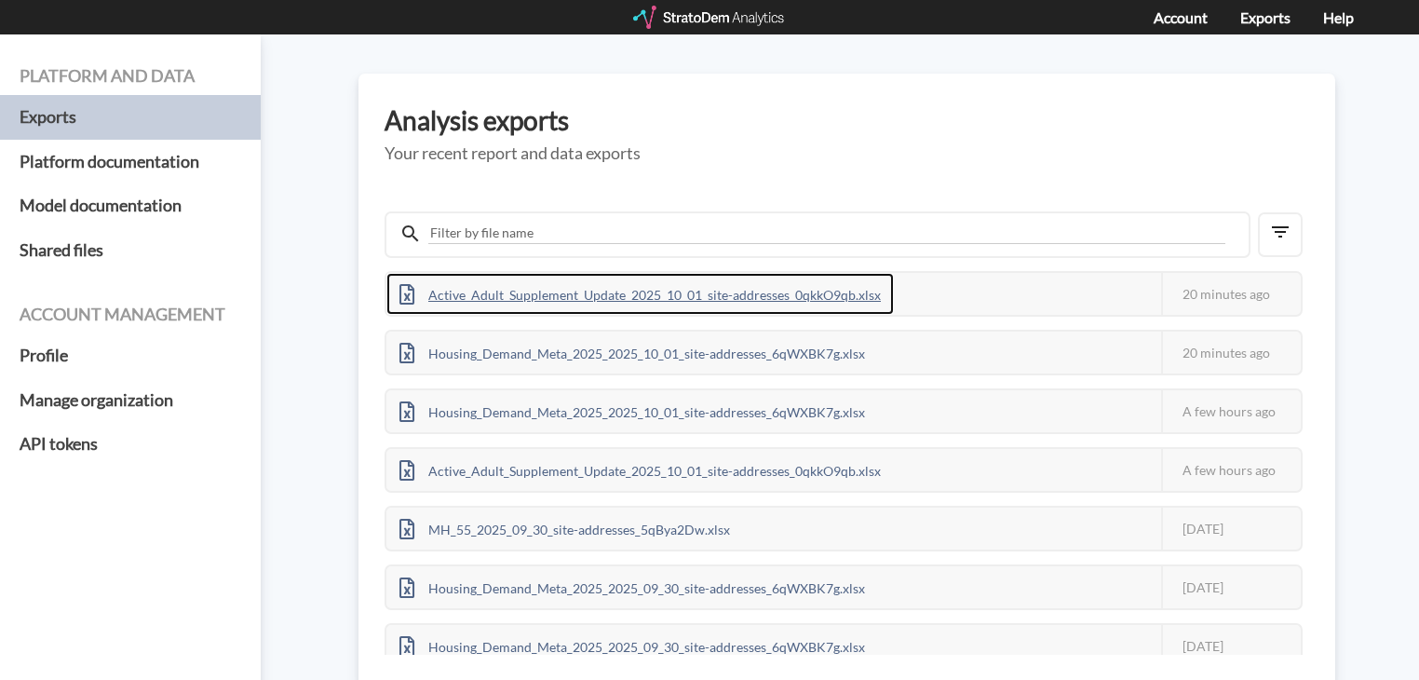
drag, startPoint x: 809, startPoint y: 291, endPoint x: 754, endPoint y: 287, distance: 55.1
drag, startPoint x: 754, startPoint y: 287, endPoint x: 698, endPoint y: 288, distance: 55.9
click at [698, 288] on div "Active_Adult_Supplement_Update_2025_10_01_site-addresses_0qkkO9qb.xlsx" at bounding box center [639, 294] width 507 height 42
